Goal: Obtain resource: Download file/media

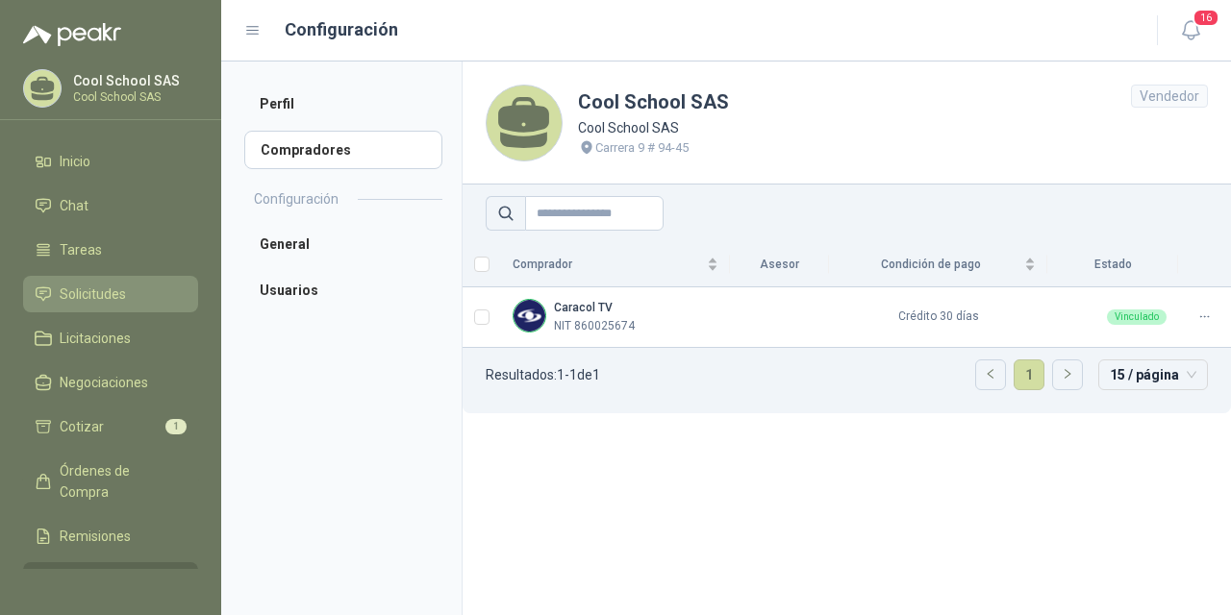
click at [80, 291] on span "Solicitudes" at bounding box center [93, 294] width 66 height 21
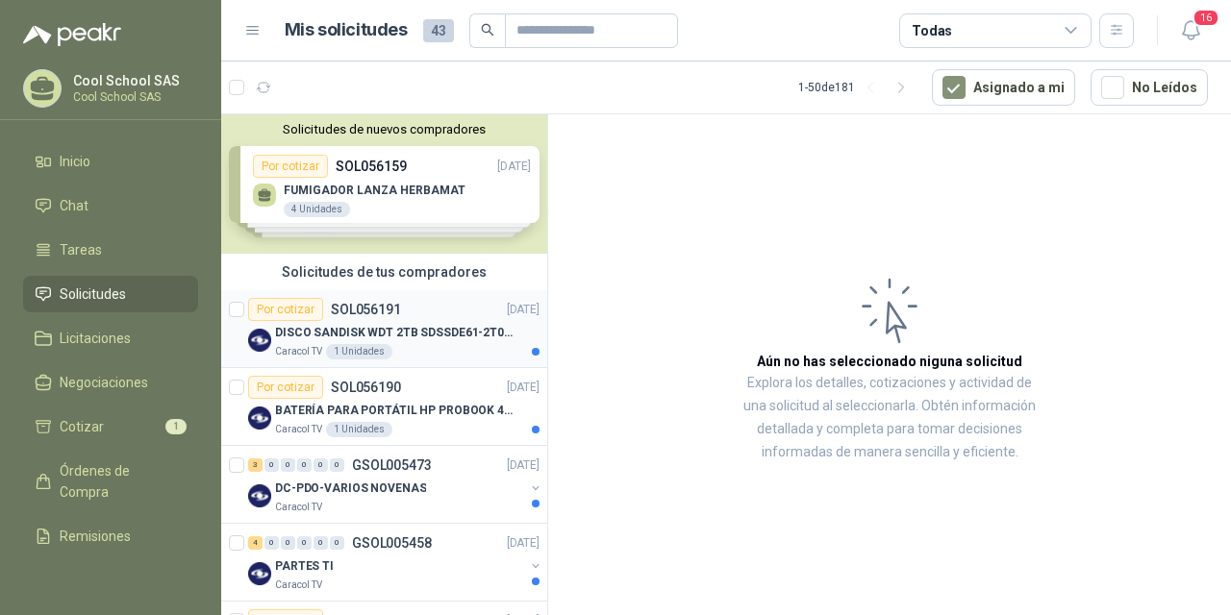
click at [408, 331] on p "DISCO SANDISK WDT 2TB SDSSDE61-2T00-G25 BATERÍA PARA PORTÁTIL HP PROBOOK 430 G8" at bounding box center [394, 333] width 239 height 18
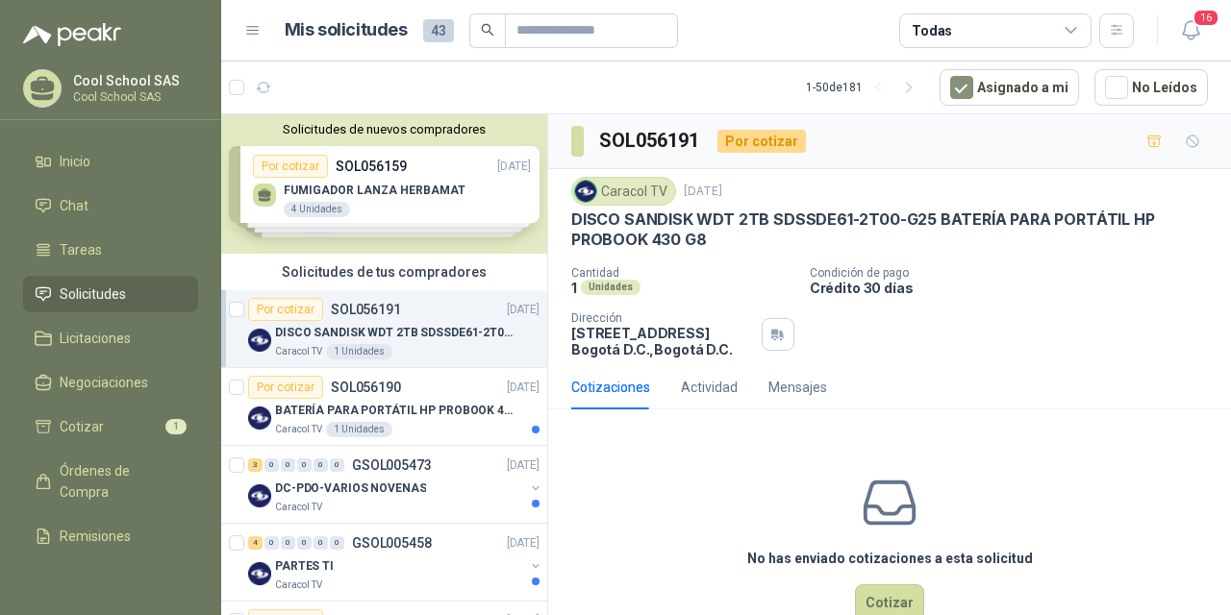
scroll to position [47, 0]
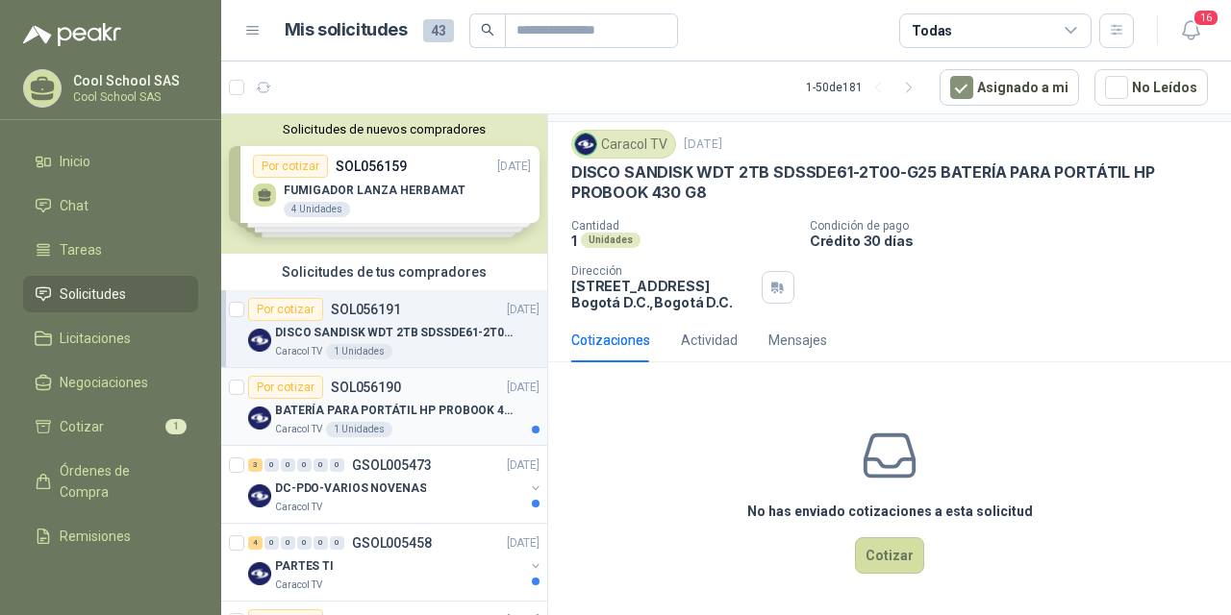
click at [403, 403] on p "BATERÍA PARA PORTÁTIL HP PROBOOK 430 G8" at bounding box center [394, 411] width 239 height 18
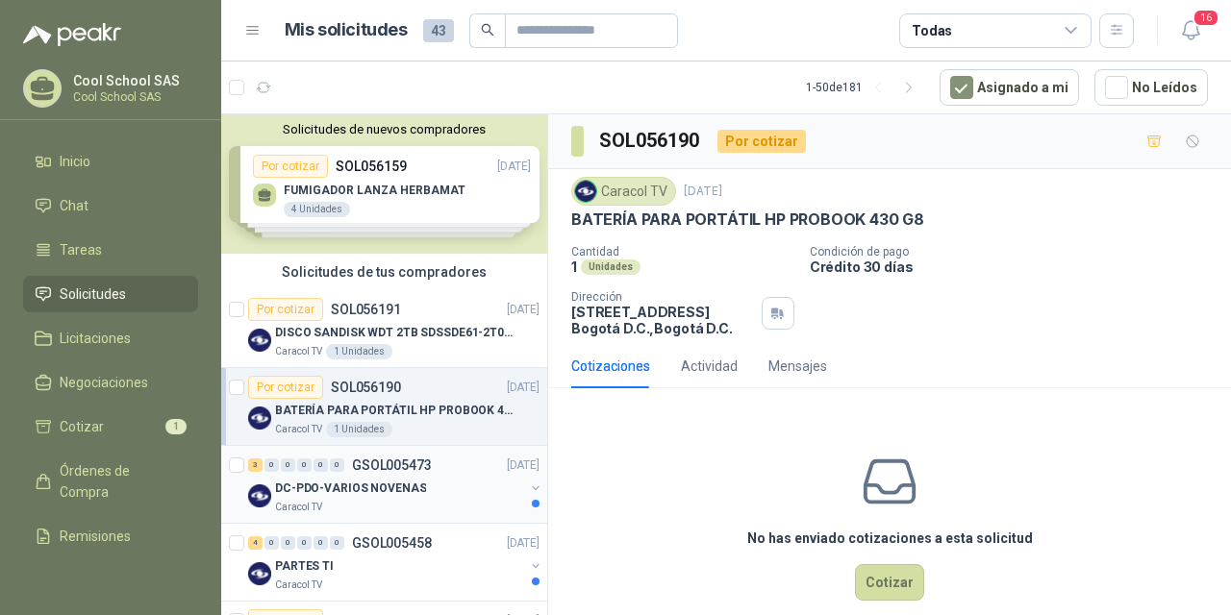
click at [389, 478] on div "DC-PDO-VARIOS NOVENAS" at bounding box center [399, 488] width 249 height 23
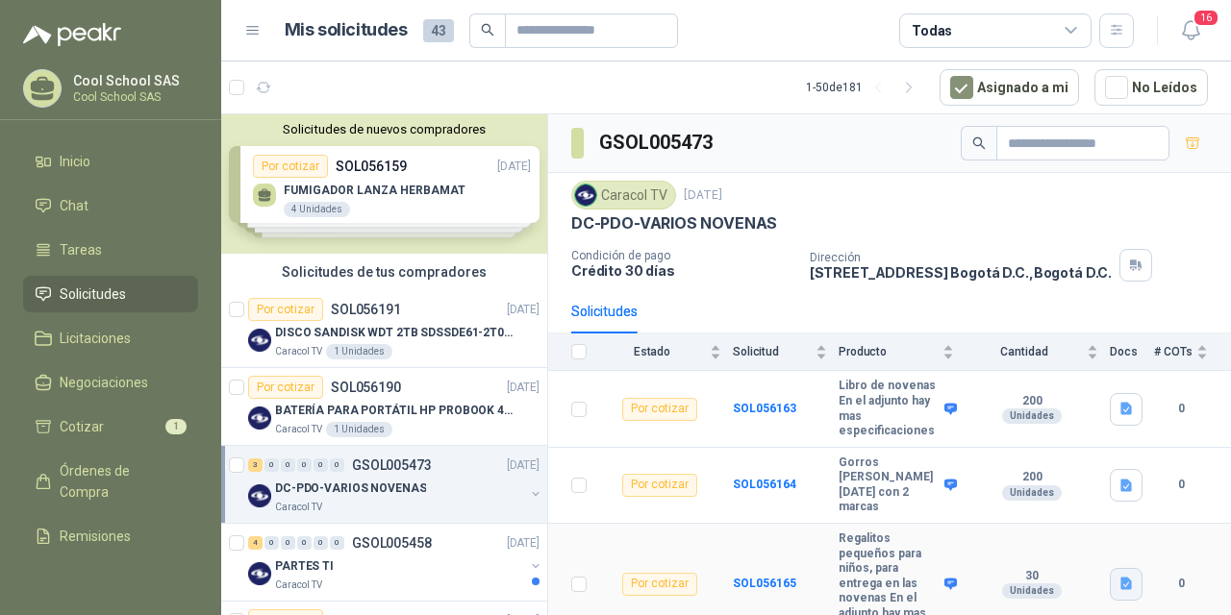
click at [1132, 576] on icon "button" at bounding box center [1126, 584] width 16 height 16
click at [1046, 509] on button "VARIOS NOVENAS.docx" at bounding box center [1050, 507] width 159 height 20
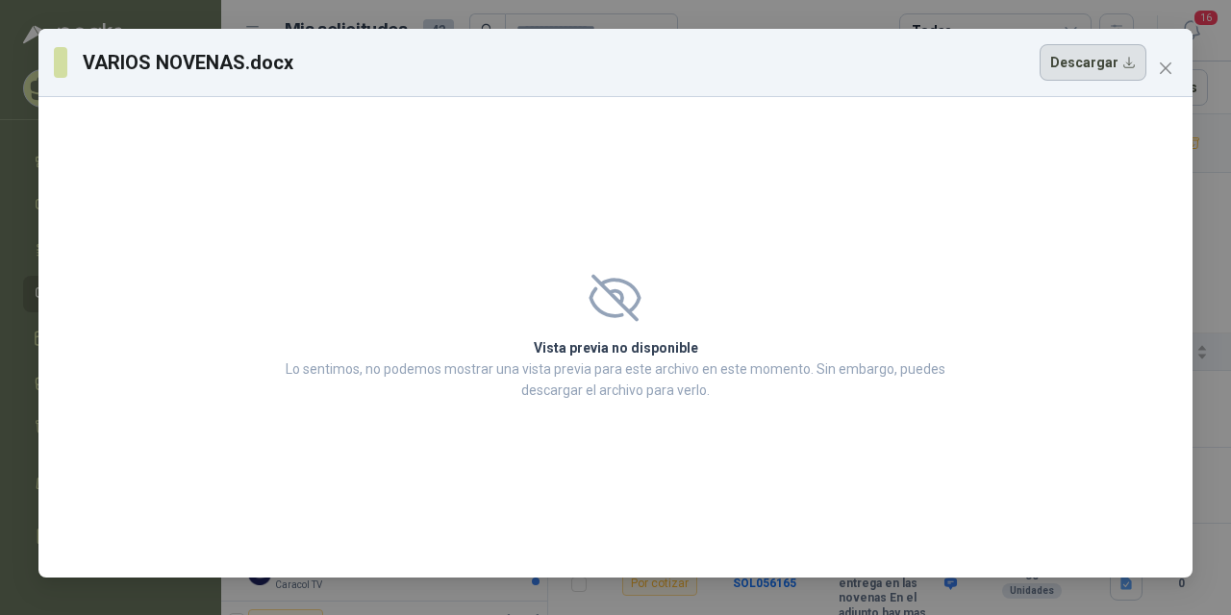
click at [1124, 66] on button "Descargar" at bounding box center [1092, 62] width 107 height 37
click at [1163, 67] on icon "close" at bounding box center [1166, 68] width 12 height 12
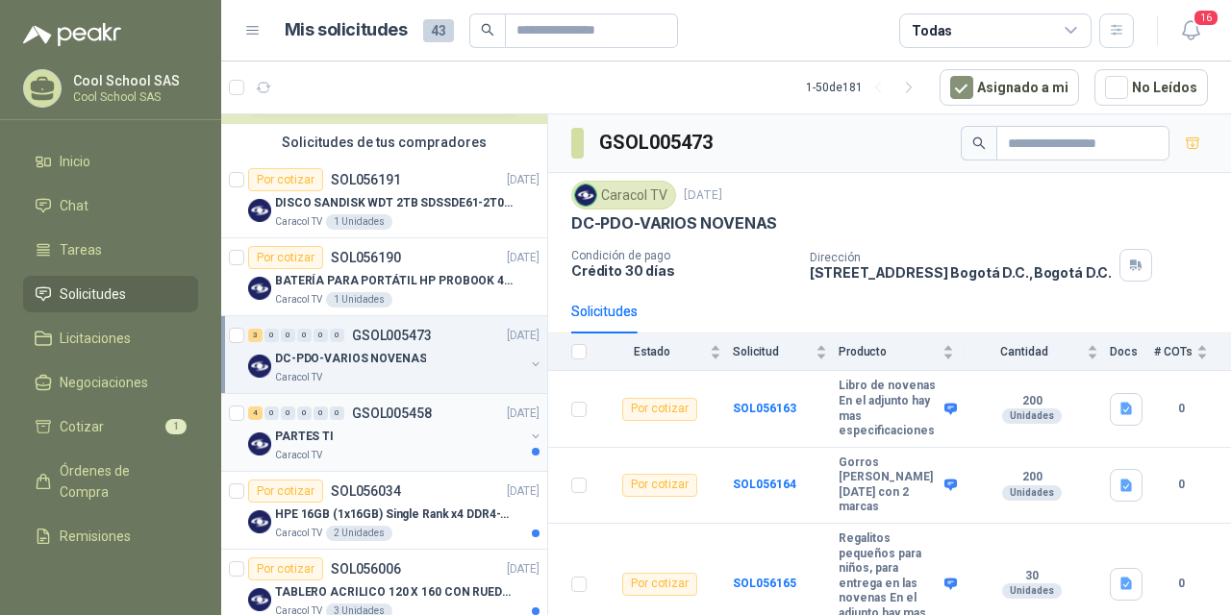
scroll to position [131, 0]
click at [381, 403] on div "4 0 0 0 0 0 GSOL005458 [DATE]" at bounding box center [395, 412] width 295 height 23
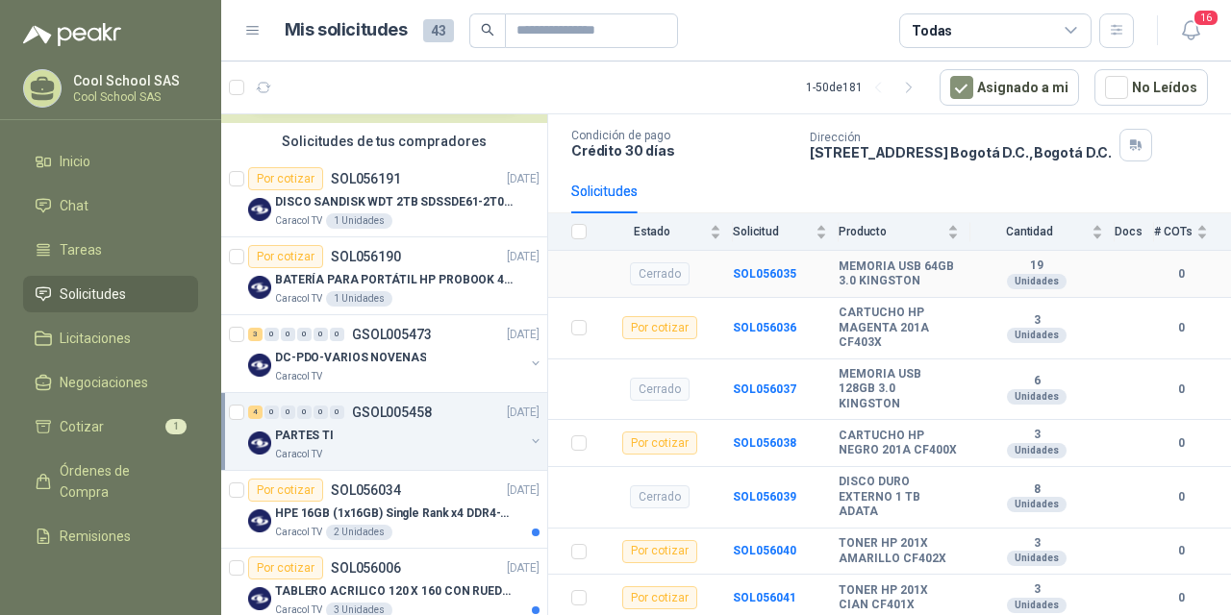
scroll to position [149, 0]
click at [387, 512] on p "HPE 16GB (1x16GB) Single Rank x4 DDR4-2400" at bounding box center [394, 514] width 239 height 18
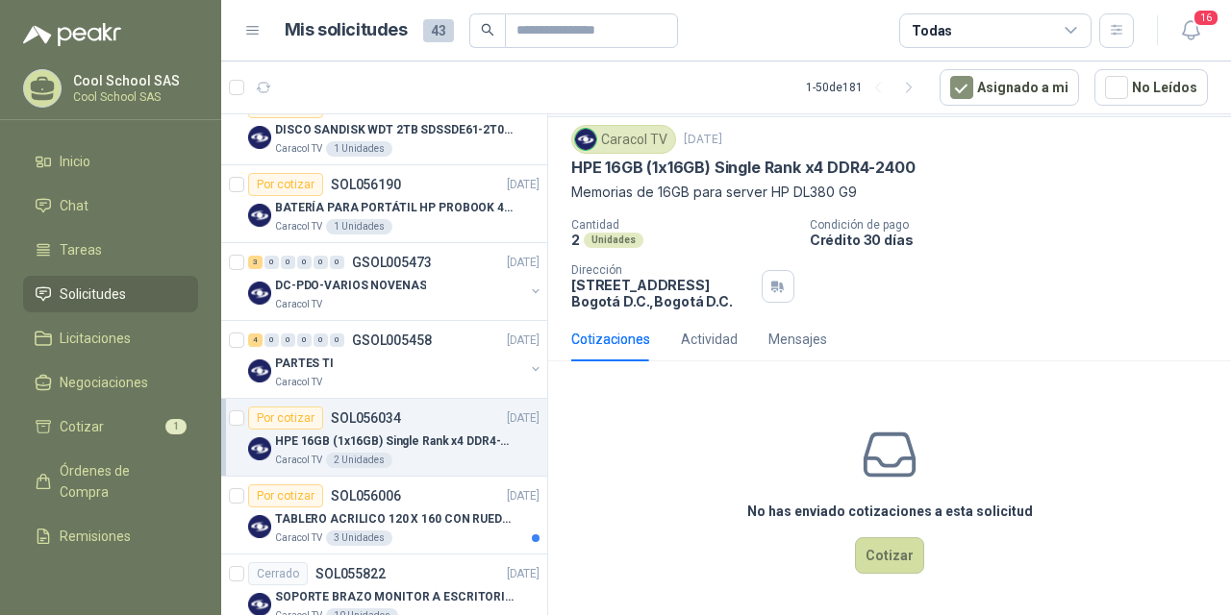
scroll to position [242, 0]
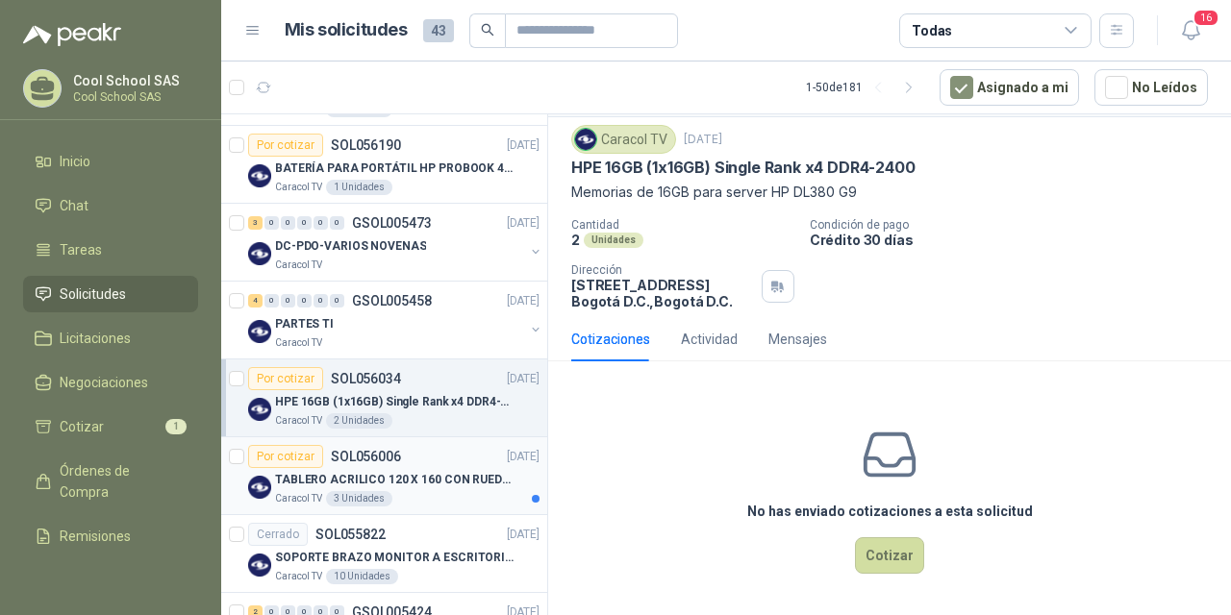
click at [362, 462] on p "SOL056006" at bounding box center [366, 456] width 70 height 13
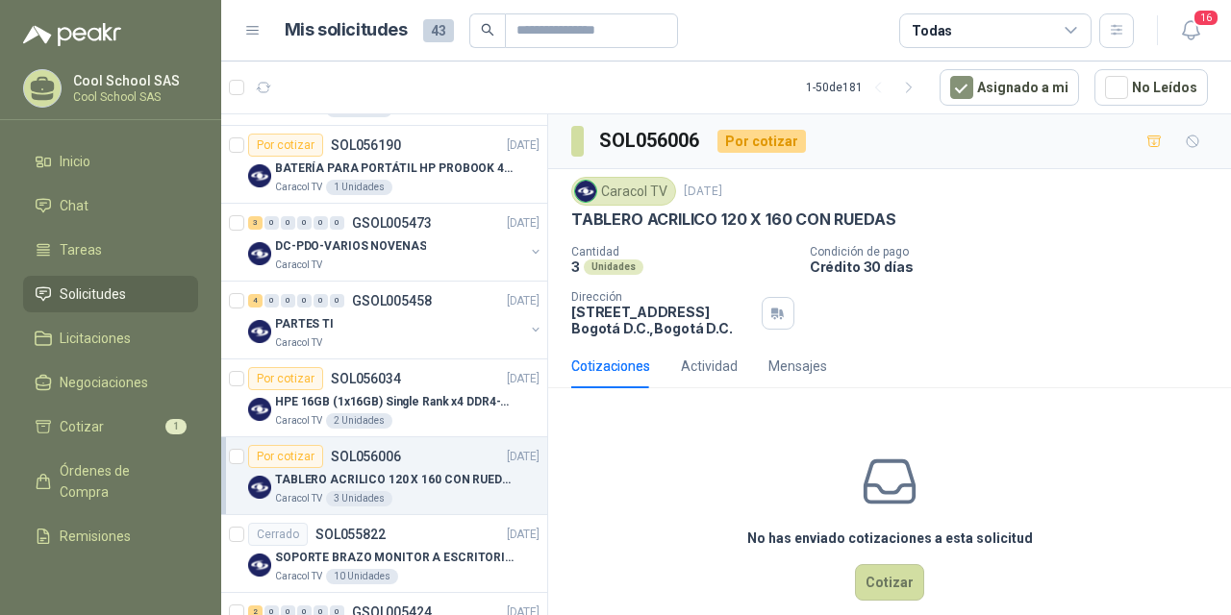
scroll to position [419, 0]
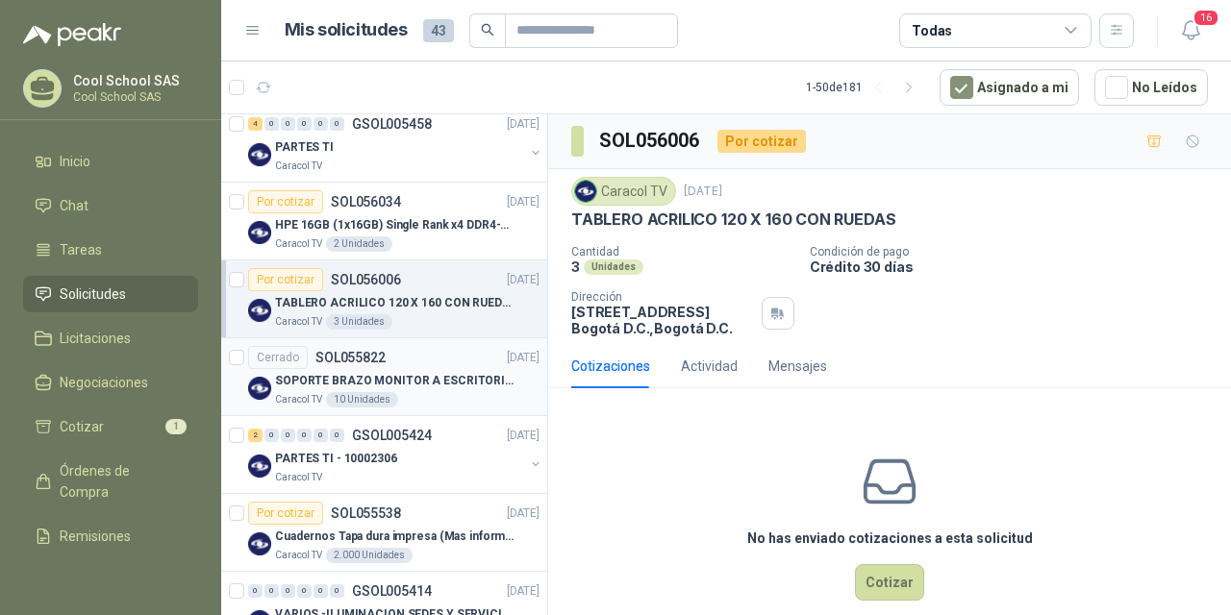
click at [412, 382] on p "SOPORTE BRAZO MONITOR A ESCRITORIO NBF80" at bounding box center [394, 381] width 239 height 18
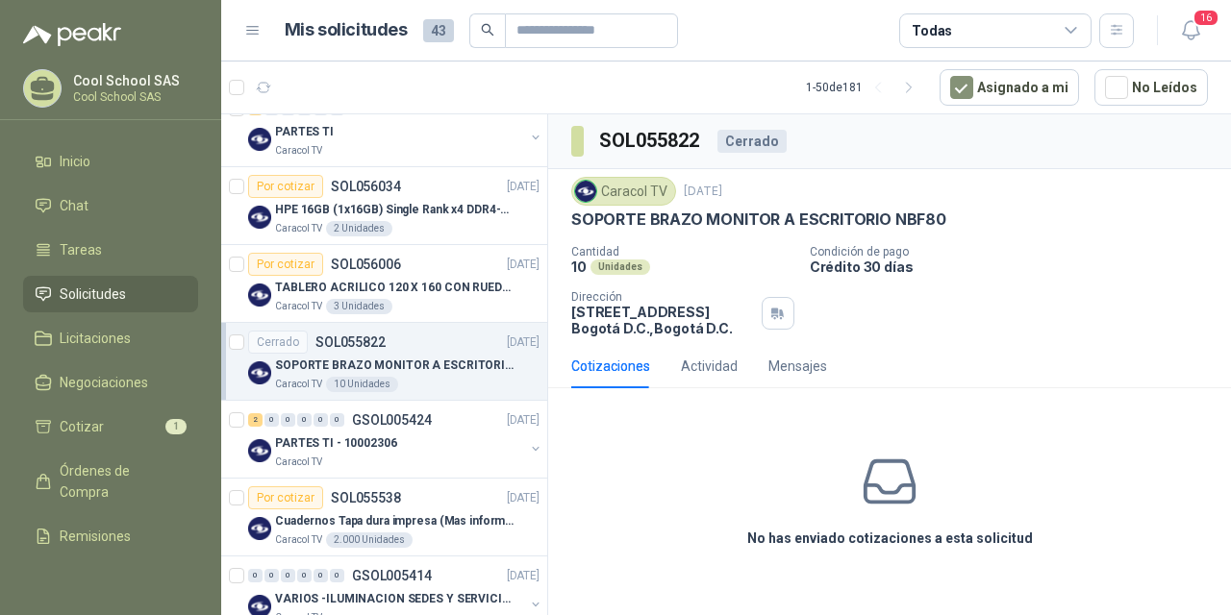
scroll to position [453, 0]
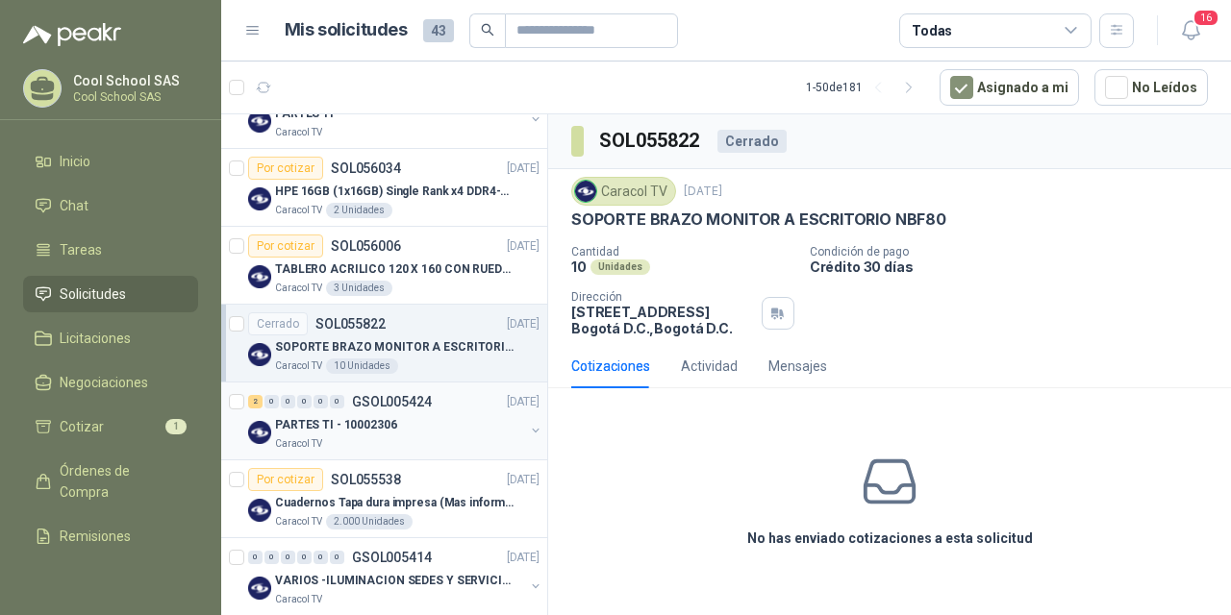
click at [401, 415] on div "PARTES TI - 10002306" at bounding box center [399, 424] width 249 height 23
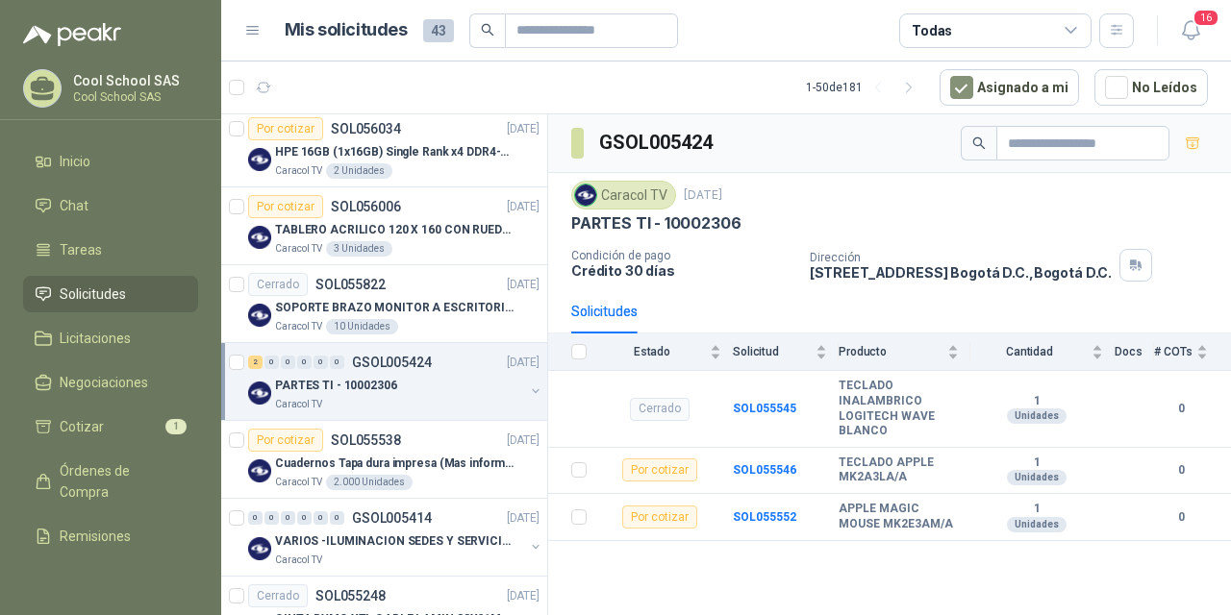
scroll to position [529, 0]
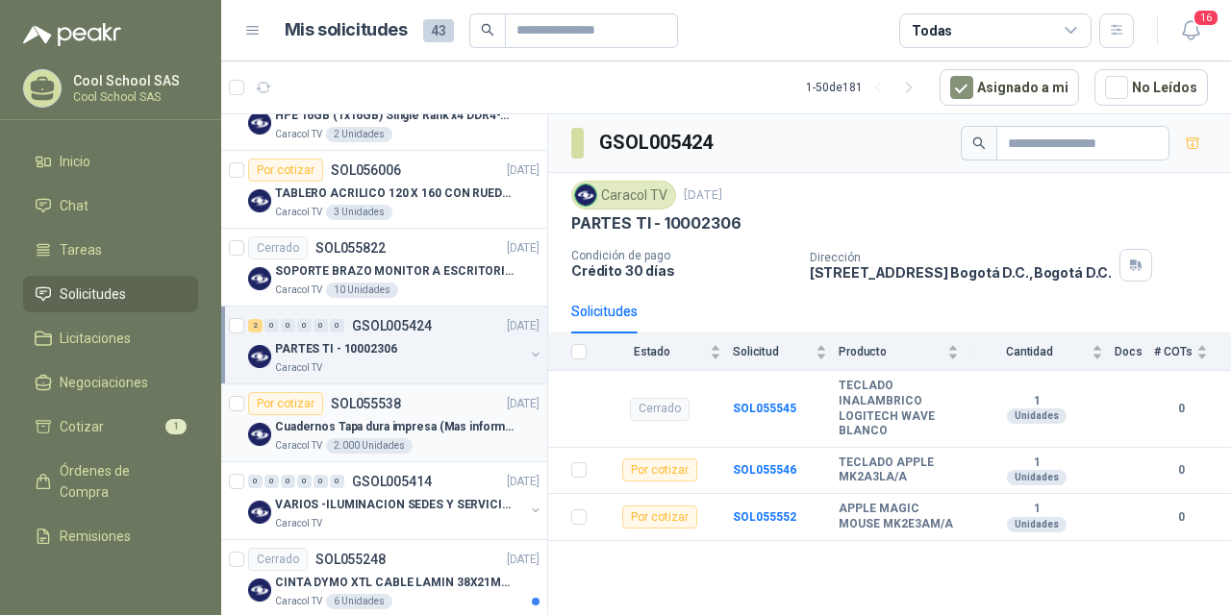
click at [350, 424] on p "Cuadernos Tapa dura impresa (Mas informacion en el adjunto)" at bounding box center [394, 427] width 239 height 18
